Goal: Find specific page/section: Find specific page/section

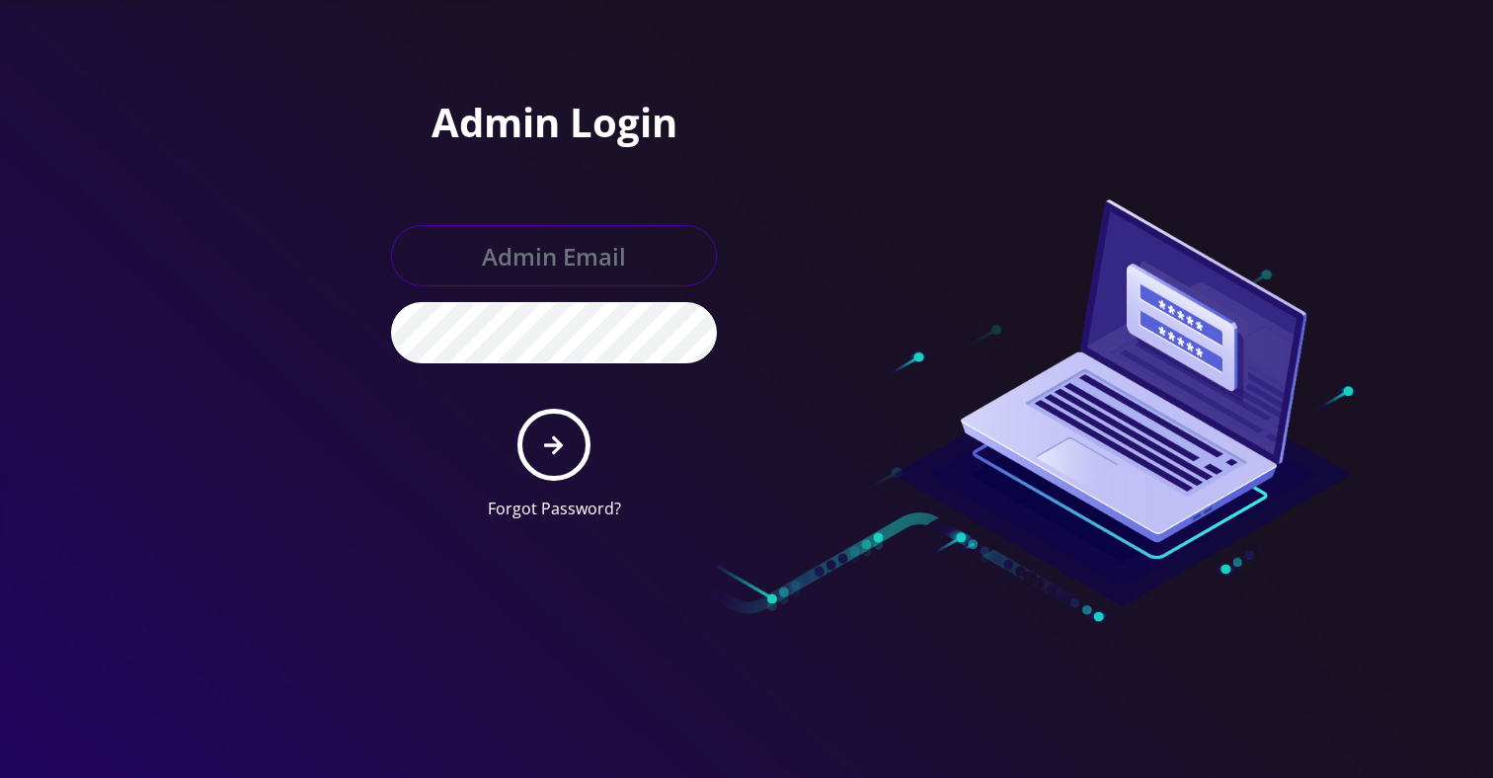
click at [549, 266] on input "text" at bounding box center [554, 255] width 326 height 61
type input "Khushi@teltik.com"
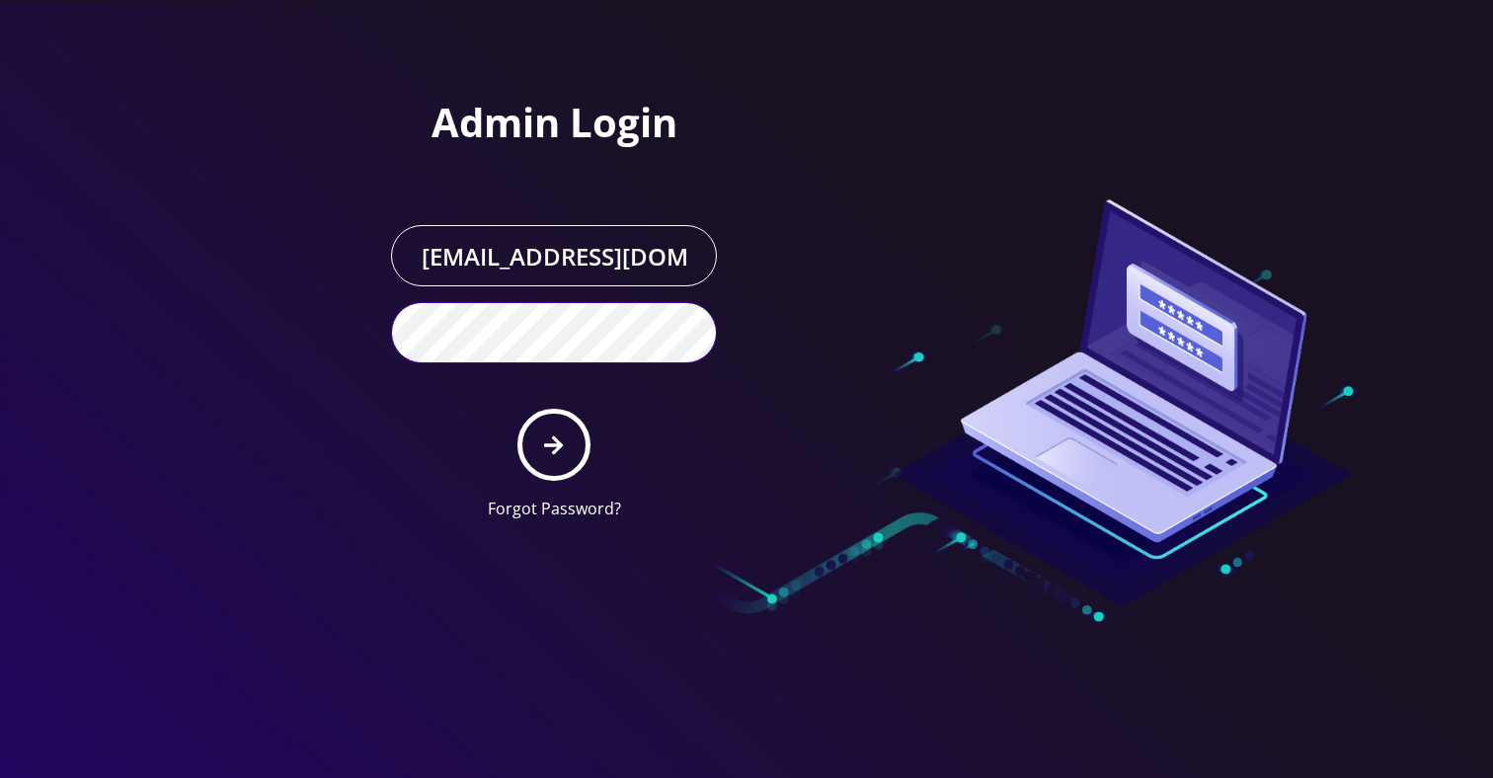
click at [517, 409] on button "submit" at bounding box center [553, 445] width 72 height 72
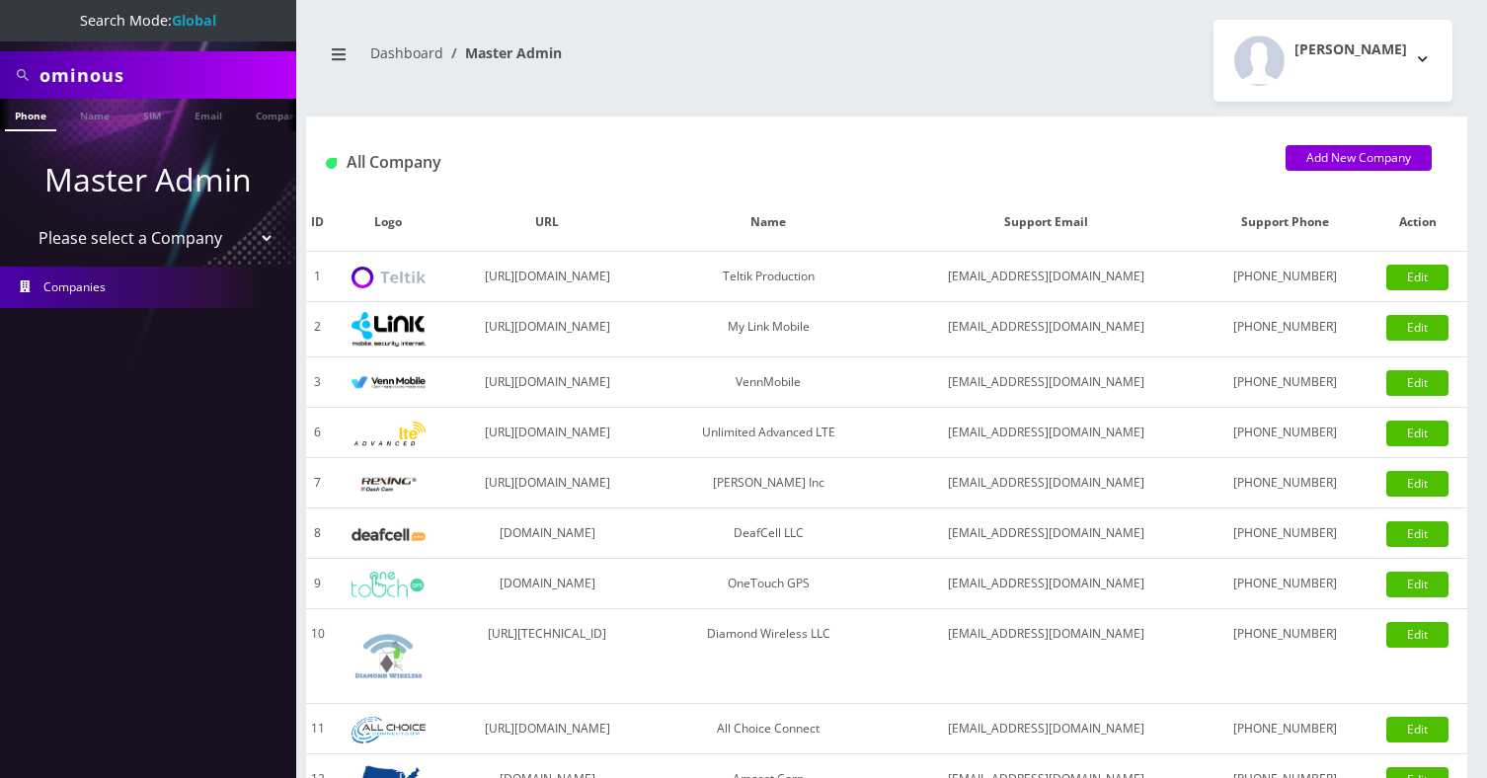
click at [103, 79] on input "ominous" at bounding box center [165, 75] width 252 height 38
type input "etainement"
click at [268, 109] on link "Company" at bounding box center [279, 115] width 66 height 33
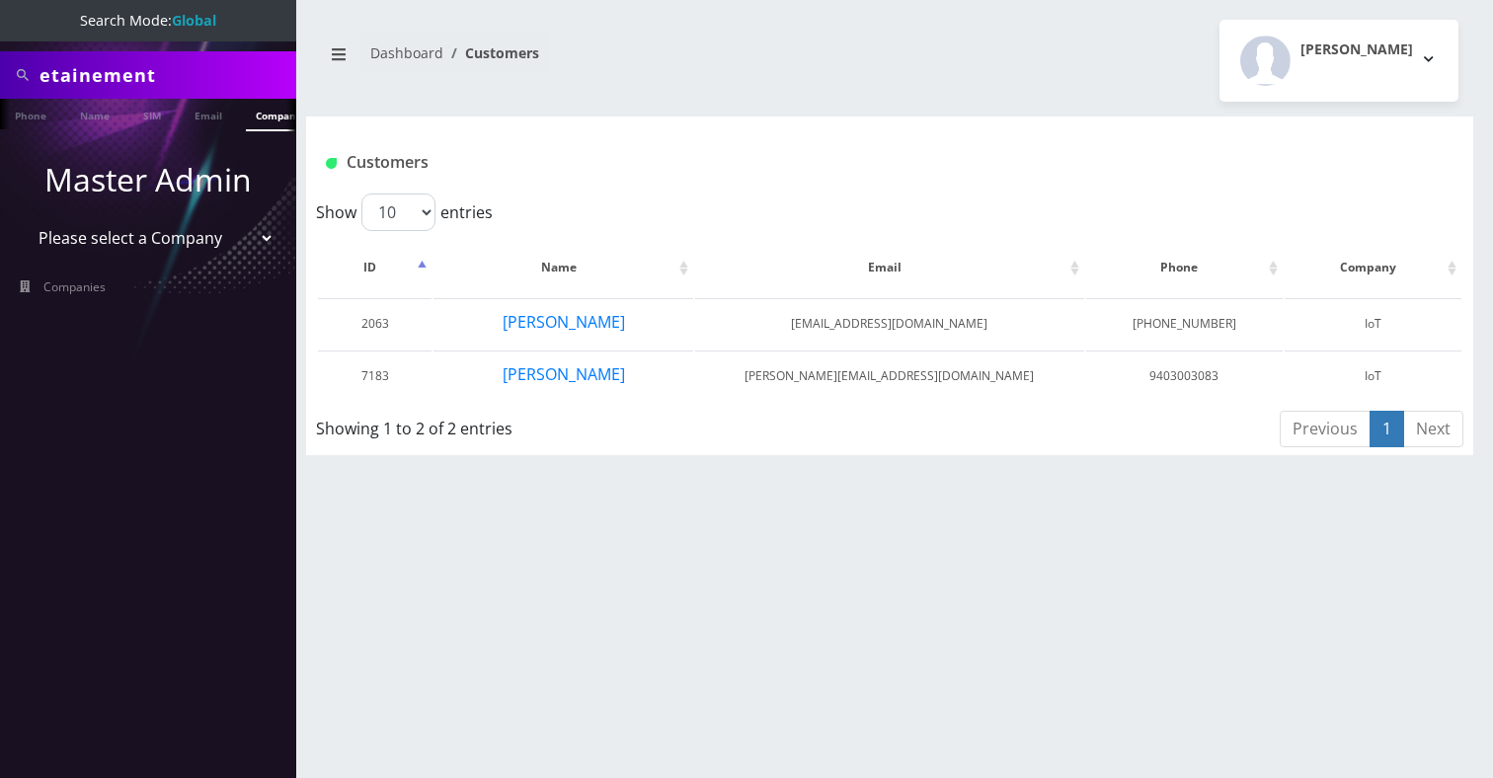
scroll to position [0, 10]
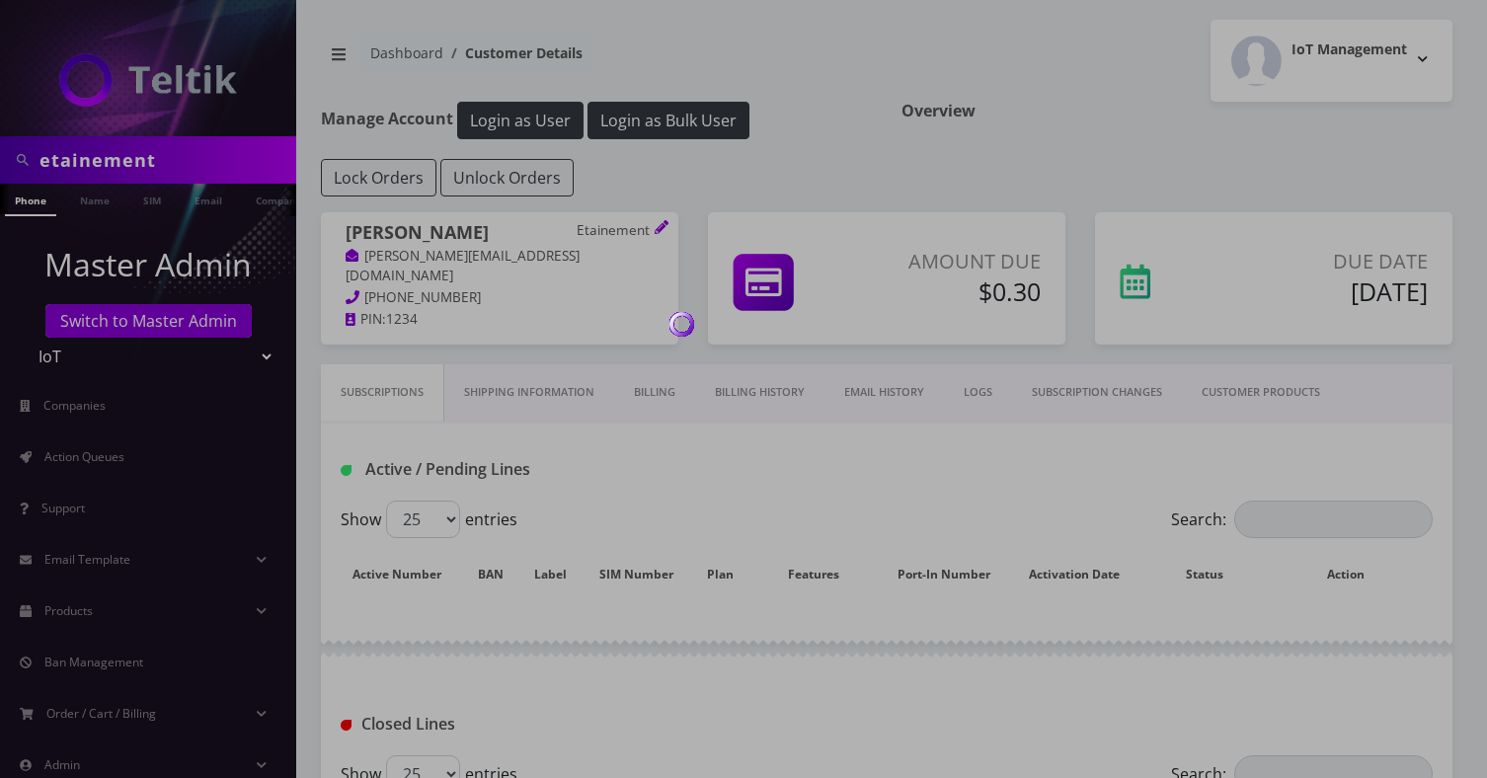
click at [626, 124] on body "etainement Phone Name SIM Email Company Customer Master Admin Switch to Master …" at bounding box center [743, 494] width 1487 height 989
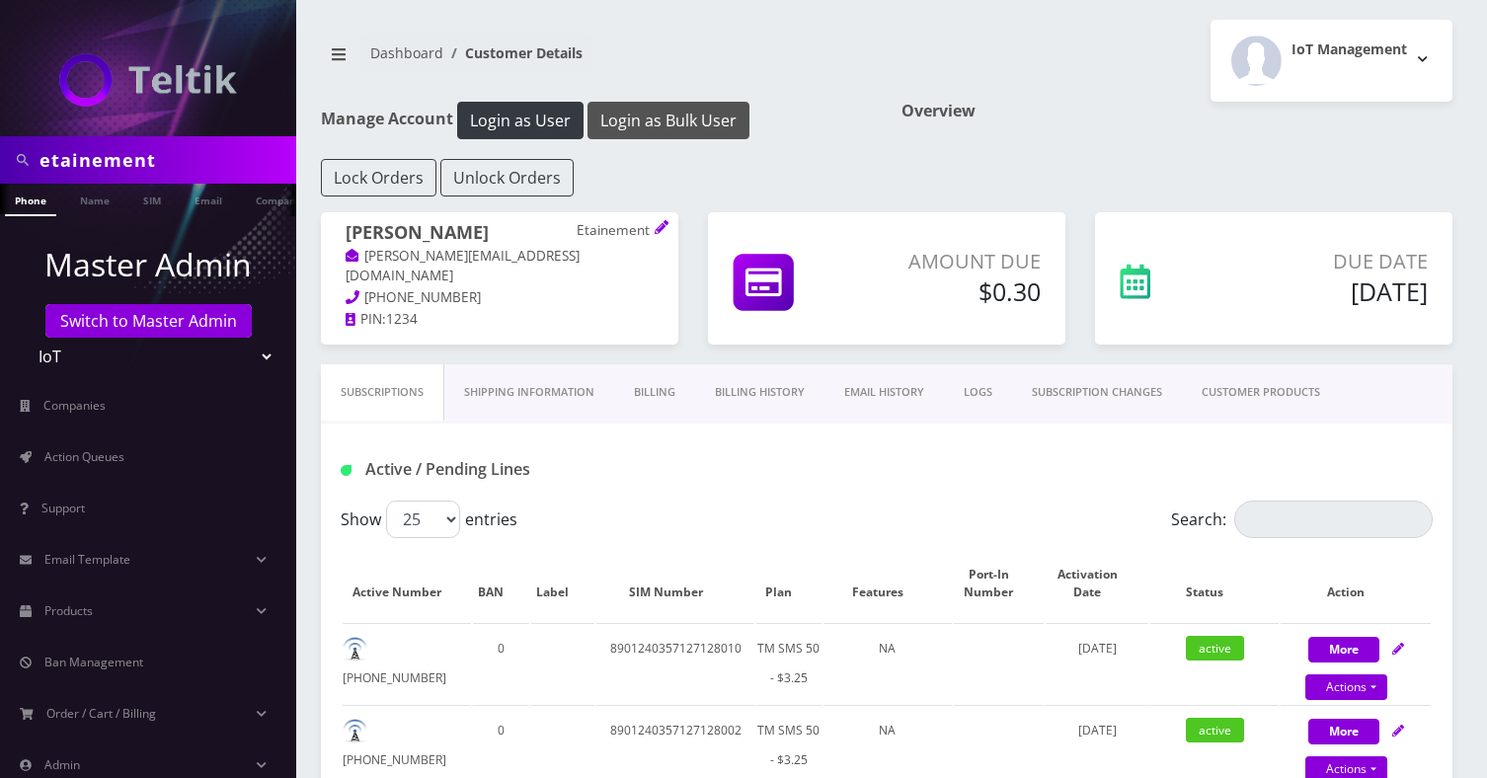
click at [660, 117] on button "Login as Bulk User" at bounding box center [668, 121] width 162 height 38
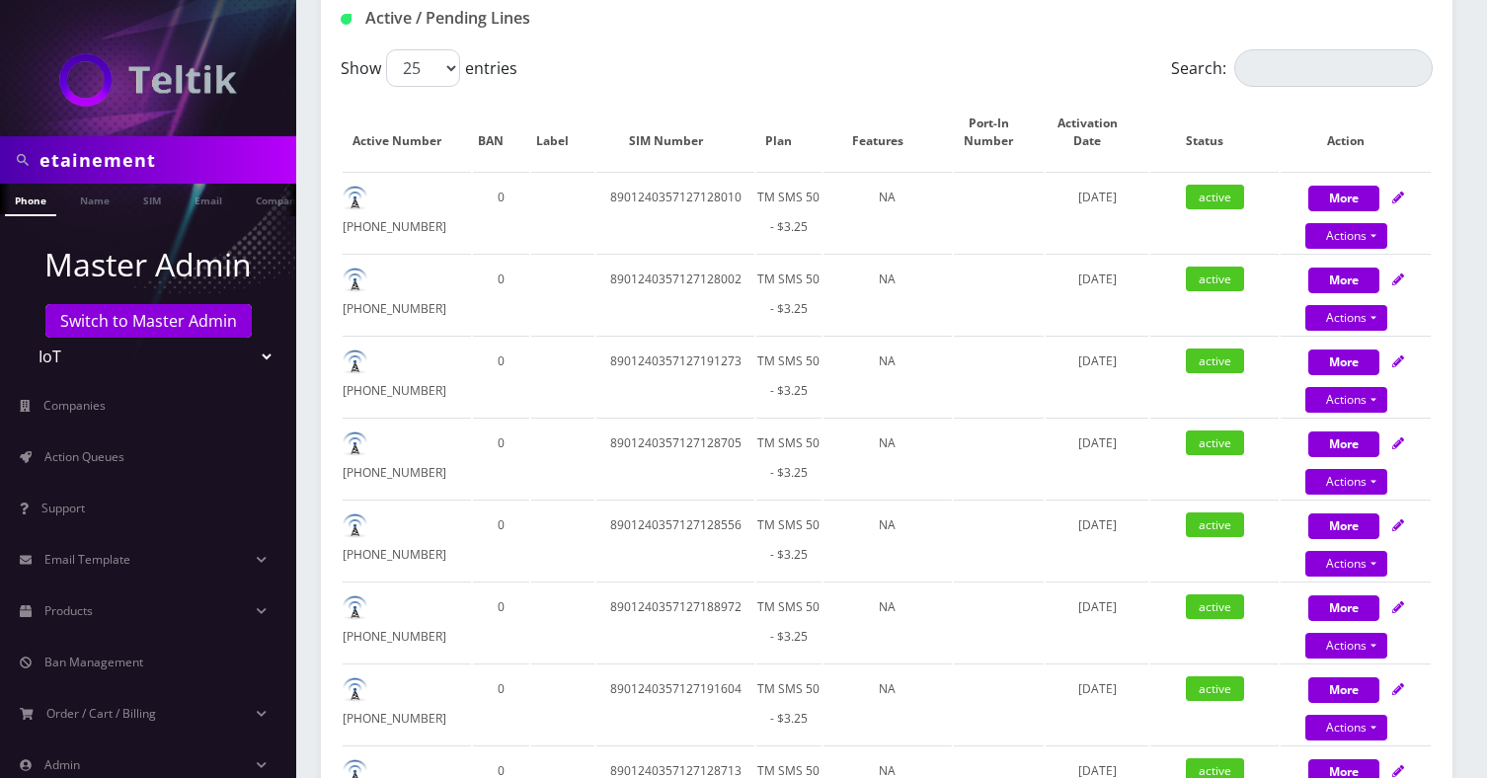
scroll to position [501, 0]
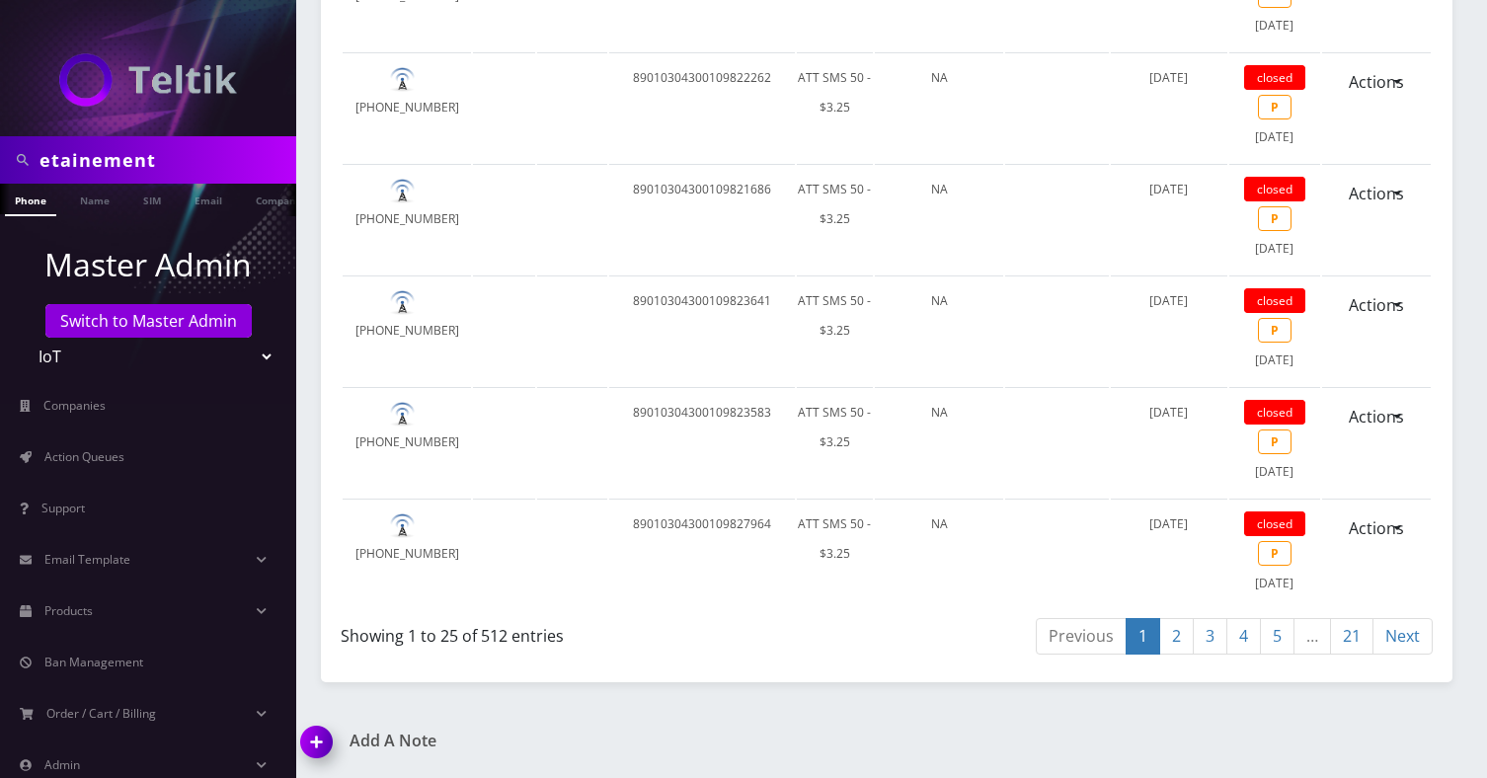
scroll to position [5902, 0]
